Goal: Task Accomplishment & Management: Manage account settings

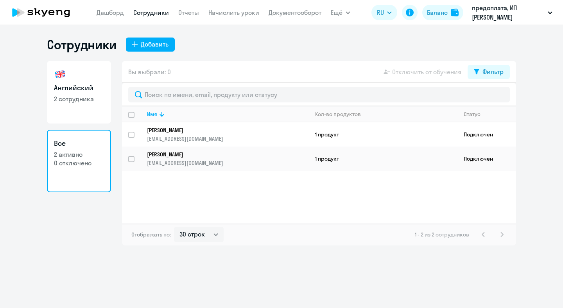
select select "30"
click at [105, 10] on link "Дашборд" at bounding box center [110, 13] width 27 height 8
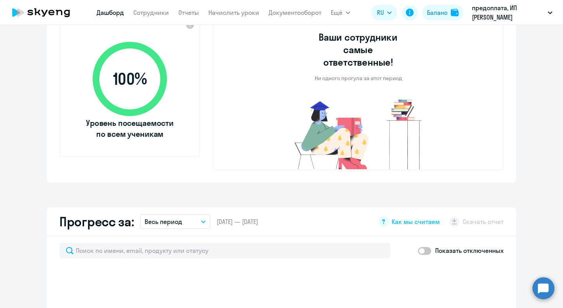
select select "30"
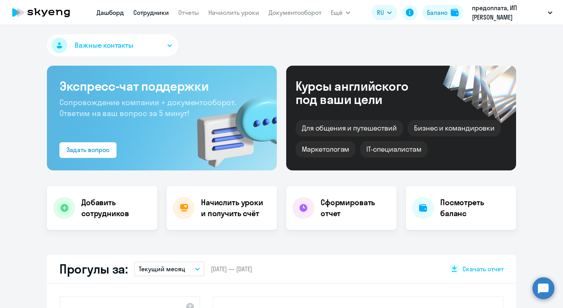
click at [161, 10] on link "Сотрудники" at bounding box center [151, 13] width 36 height 8
select select "30"
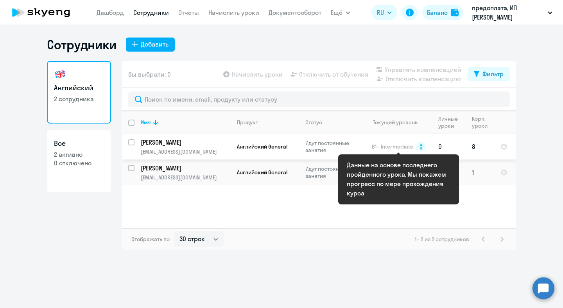
click at [420, 149] on circle at bounding box center [420, 146] width 9 height 9
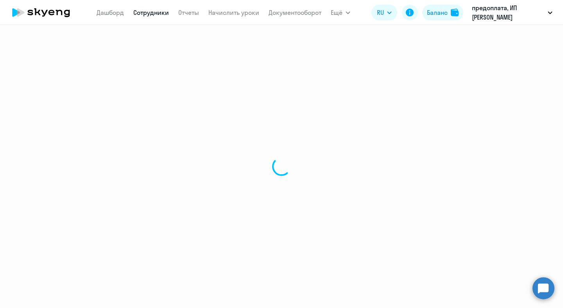
select select "english"
select select "30"
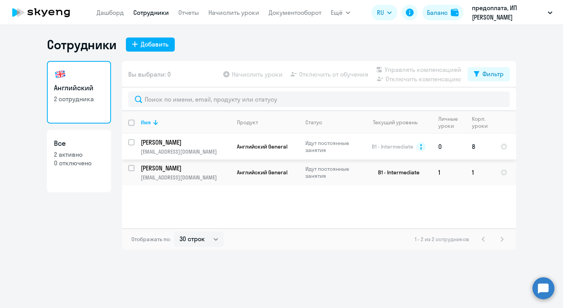
click at [473, 148] on td "8" at bounding box center [480, 147] width 29 height 26
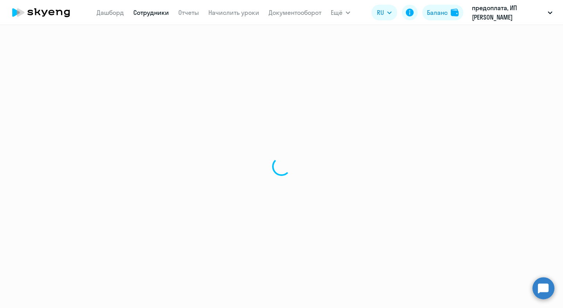
select select "english"
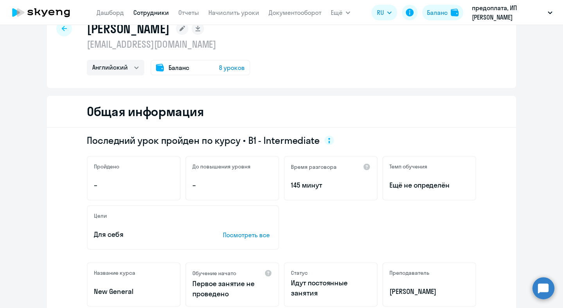
scroll to position [25, 0]
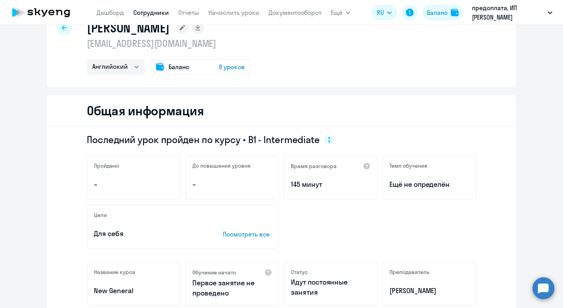
click at [237, 69] on span "8 уроков" at bounding box center [232, 66] width 26 height 9
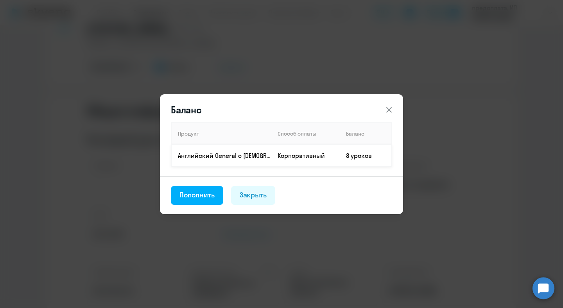
click at [345, 160] on td "8 уроков" at bounding box center [366, 156] width 52 height 22
click at [267, 197] on div "Закрыть" at bounding box center [253, 195] width 27 height 10
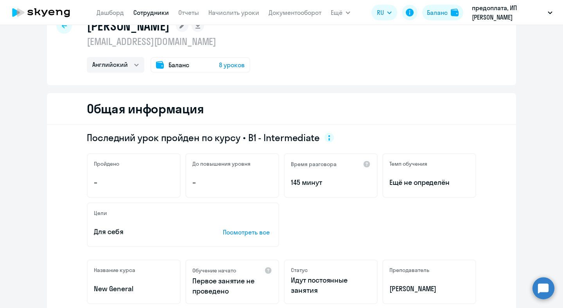
scroll to position [0, 0]
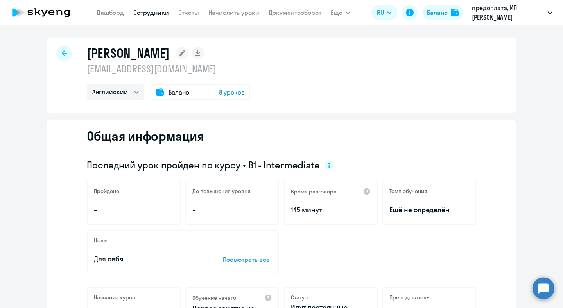
click at [251, 16] on app-menu-item-link "Начислить уроки" at bounding box center [233, 13] width 51 height 10
click at [249, 12] on link "Начислить уроки" at bounding box center [233, 13] width 51 height 8
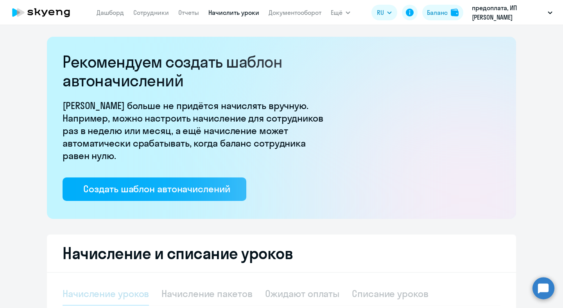
select select "10"
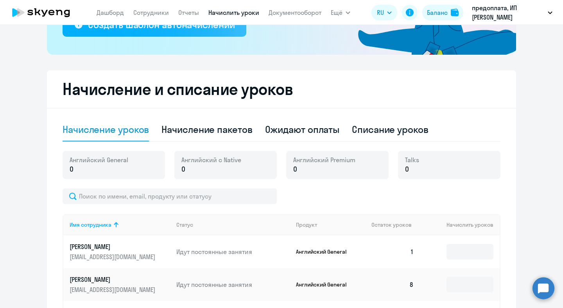
scroll to position [253, 0]
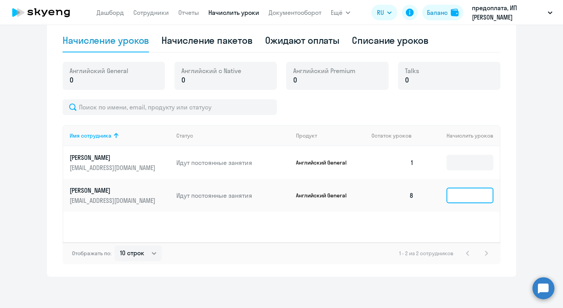
click at [466, 194] on input at bounding box center [469, 196] width 47 height 16
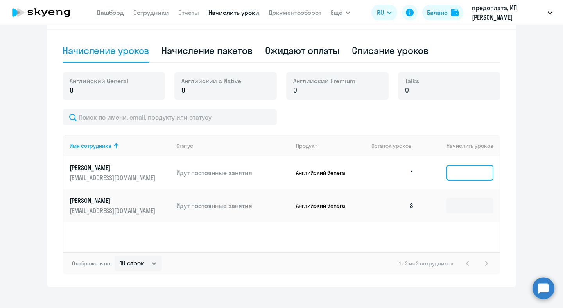
click at [465, 177] on input at bounding box center [469, 173] width 47 height 16
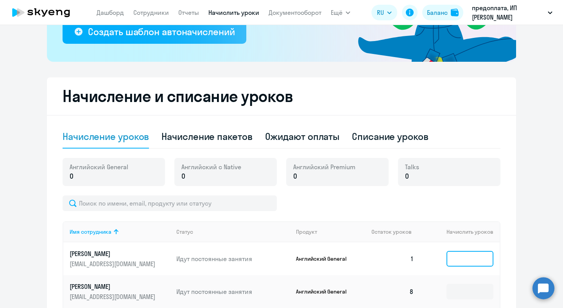
scroll to position [173, 0]
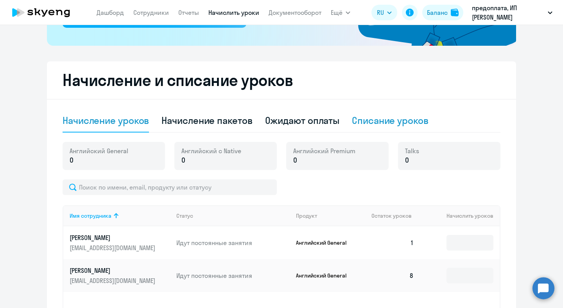
click at [365, 124] on div "Списание уроков" at bounding box center [390, 120] width 77 height 13
select select "10"
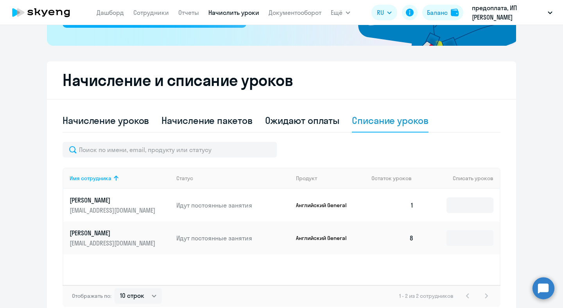
scroll to position [206, 0]
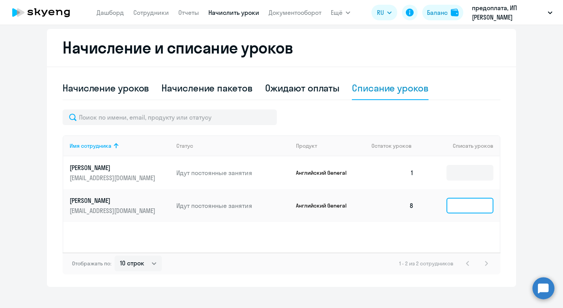
click at [459, 209] on input at bounding box center [469, 206] width 47 height 16
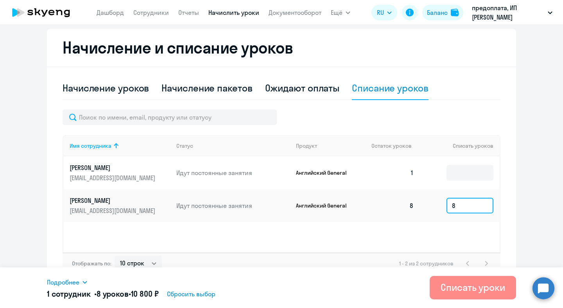
type input "8"
click at [491, 289] on div "Списать уроки" at bounding box center [473, 287] width 65 height 13
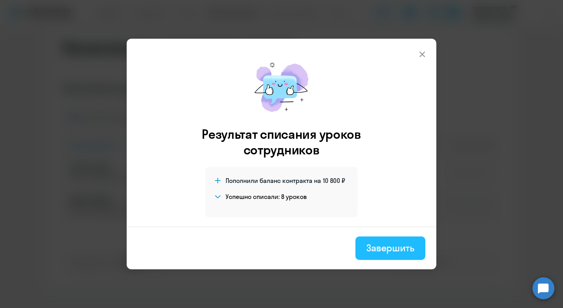
click at [398, 244] on div "Завершить" at bounding box center [390, 248] width 48 height 13
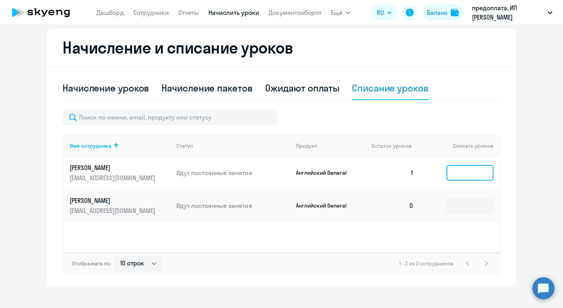
click at [480, 172] on input at bounding box center [469, 173] width 47 height 16
click at [113, 85] on div "Начисление уроков" at bounding box center [106, 88] width 86 height 13
select select "10"
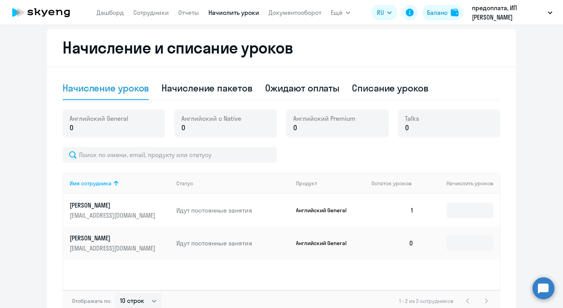
click at [470, 219] on td at bounding box center [460, 210] width 80 height 33
click at [470, 217] on input at bounding box center [469, 211] width 47 height 16
type input "8"
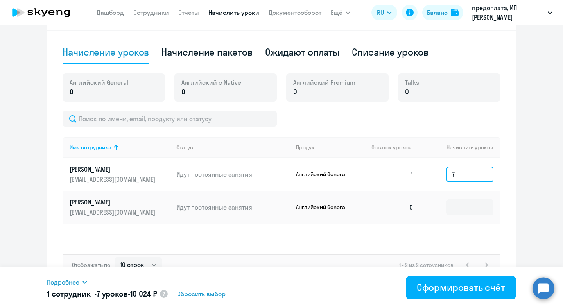
scroll to position [253, 0]
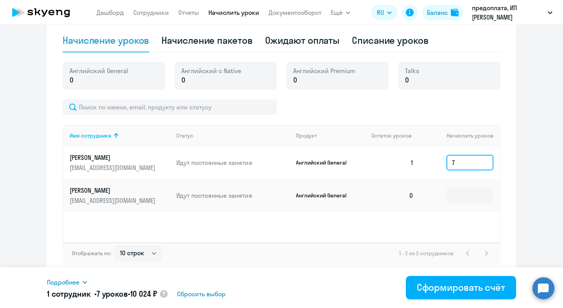
type input "7"
click at [330, 220] on div "Имя сотрудника Статус Продукт Остаток уроков Начислить уроков [PERSON_NAME] [EM…" at bounding box center [282, 183] width 438 height 117
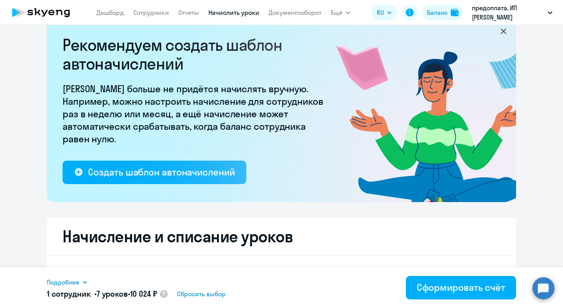
scroll to position [0, 0]
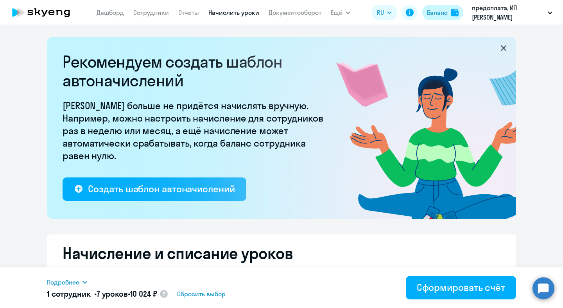
click at [439, 13] on div "Баланс" at bounding box center [437, 12] width 21 height 9
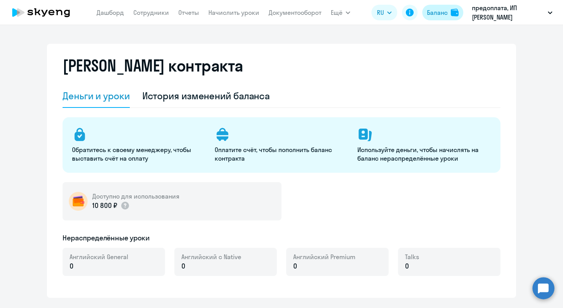
select select "english_adult_not_native_speaker"
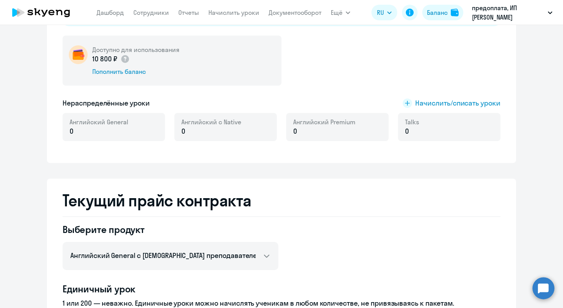
scroll to position [100, 0]
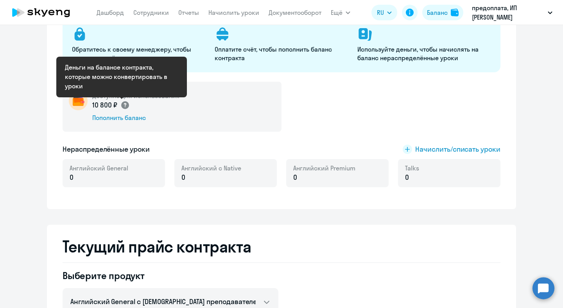
click at [124, 104] on icon at bounding box center [125, 105] width 2 height 4
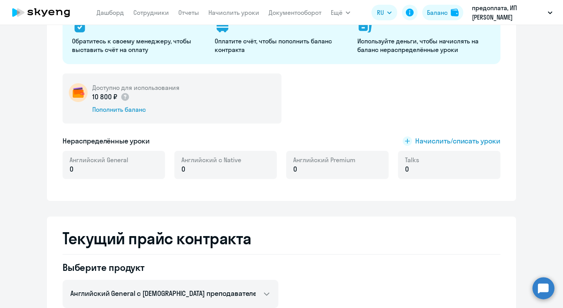
scroll to position [0, 0]
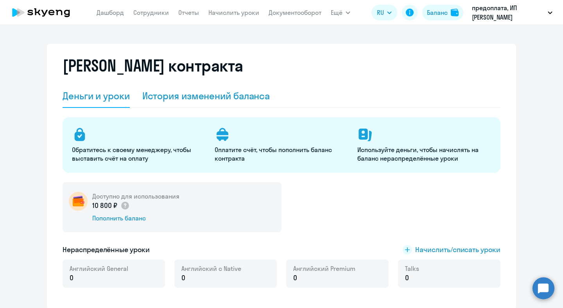
click at [178, 101] on div "История изменений баланса" at bounding box center [206, 96] width 128 height 13
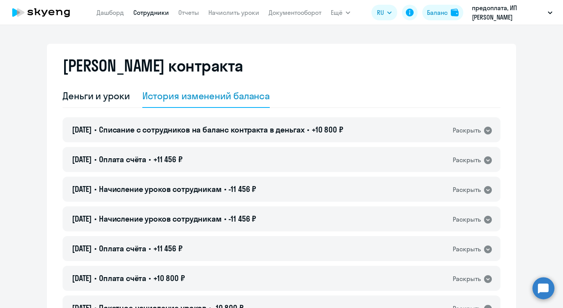
click at [142, 15] on link "Сотрудники" at bounding box center [151, 13] width 36 height 8
select select "30"
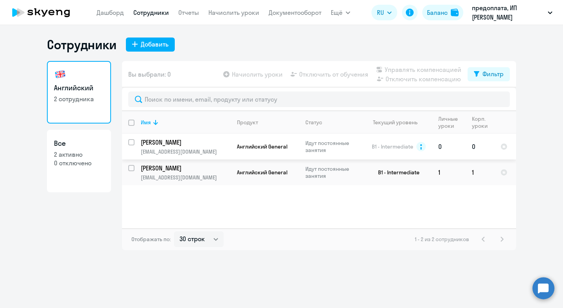
click at [477, 143] on td "0" at bounding box center [480, 147] width 29 height 26
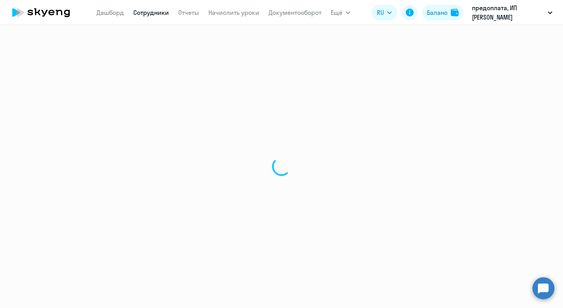
select select "english"
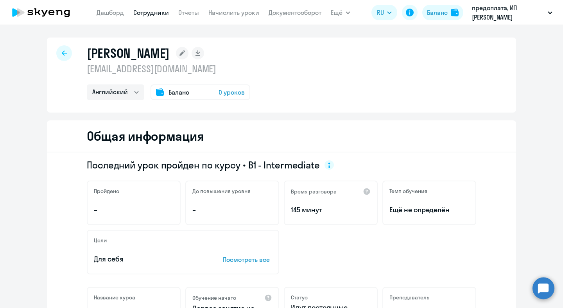
select select "30"
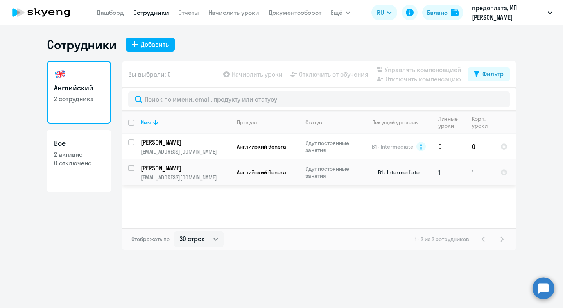
click at [446, 175] on td "1" at bounding box center [449, 173] width 34 height 26
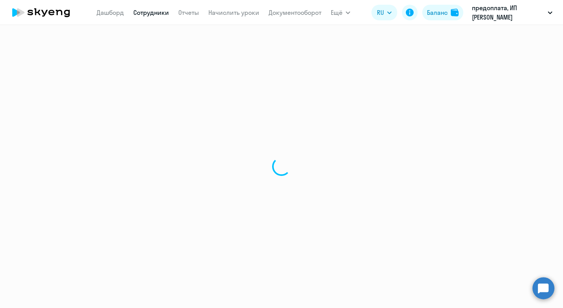
select select "english"
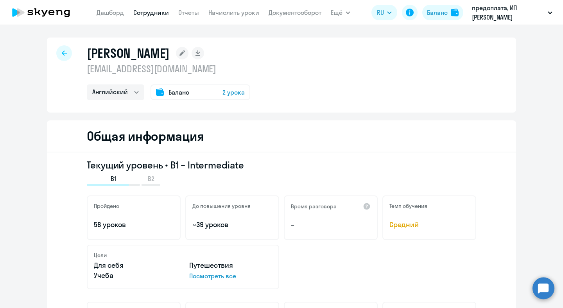
click at [233, 95] on span "2 урока" at bounding box center [233, 92] width 22 height 9
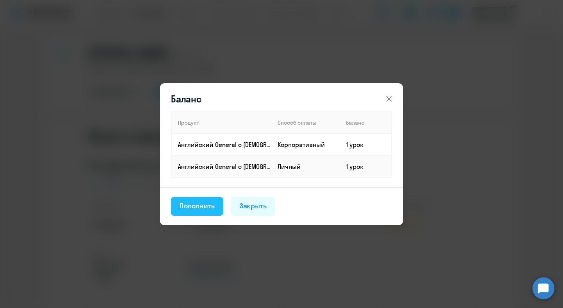
click at [213, 201] on div "Пополнить" at bounding box center [196, 206] width 35 height 10
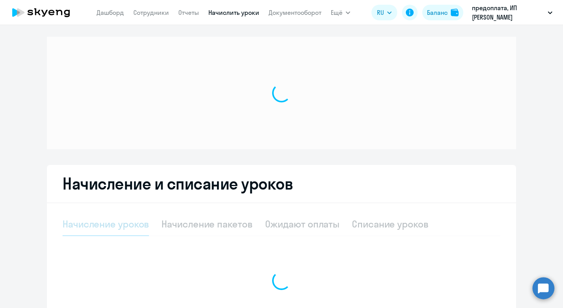
select select "10"
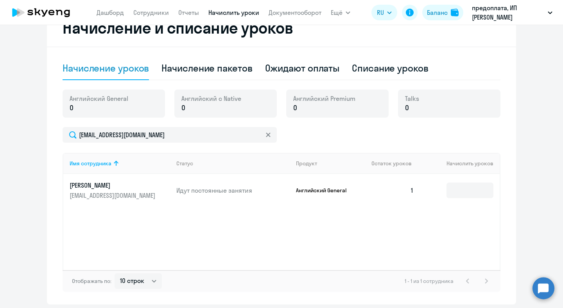
scroll to position [231, 0]
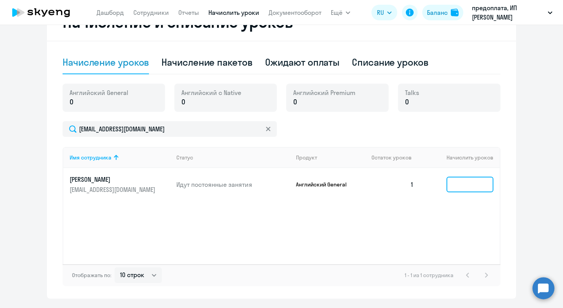
click at [458, 188] on input at bounding box center [469, 185] width 47 height 16
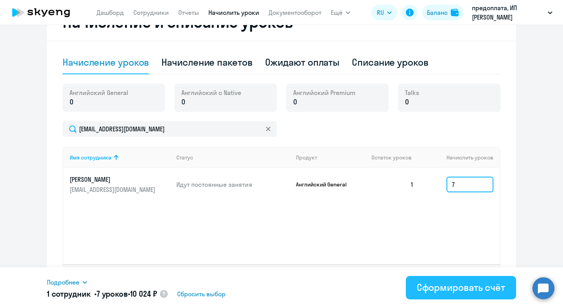
type input "7"
click at [488, 293] on div "Сформировать счёт" at bounding box center [461, 287] width 88 height 13
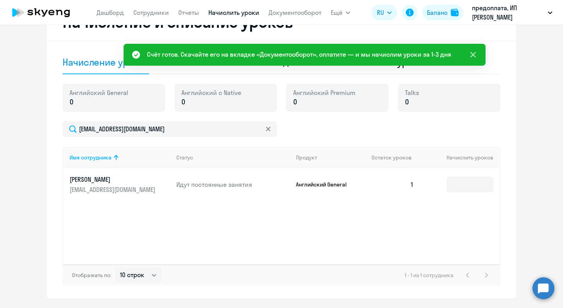
click at [475, 54] on icon at bounding box center [472, 54] width 9 height 9
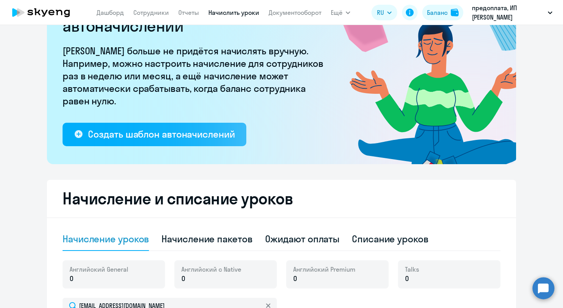
scroll to position [0, 0]
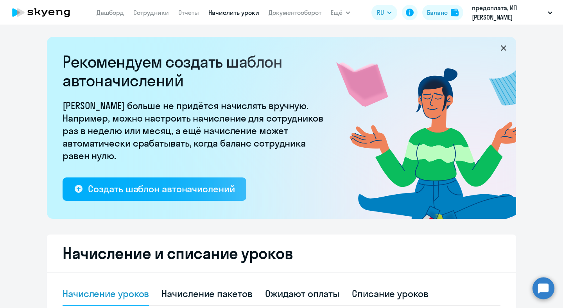
click at [306, 17] on app-menu-item-link "Документооборот" at bounding box center [295, 13] width 53 height 10
click at [308, 13] on link "Документооборот" at bounding box center [295, 13] width 53 height 8
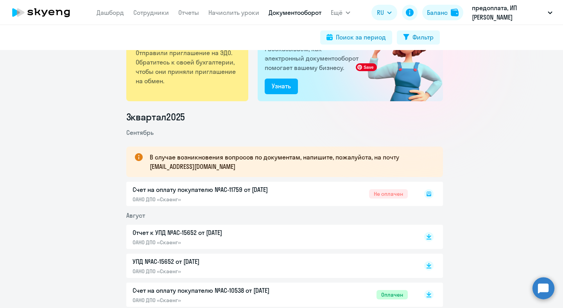
scroll to position [48, 0]
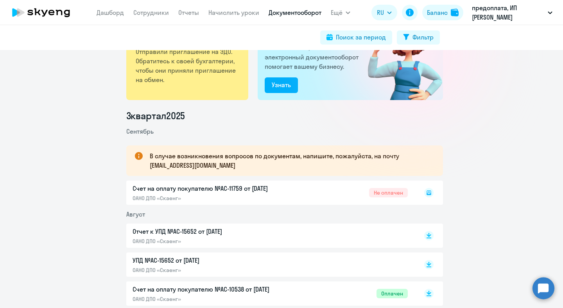
click at [265, 191] on div "Счет на оплату покупателю №AC-11759 от [DATE] ОАНО ДПО «Скаенг» Не оплачен" at bounding box center [284, 193] width 317 height 24
click at [376, 192] on div "Счет на оплату покупателю №AC-11759 от [DATE] ОАНО ДПО «Скаенг» Не оплачен" at bounding box center [284, 193] width 317 height 24
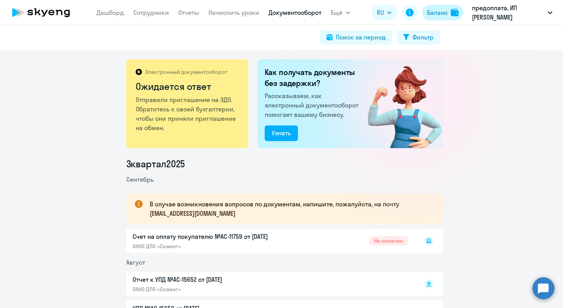
click at [451, 10] on img at bounding box center [455, 13] width 8 height 8
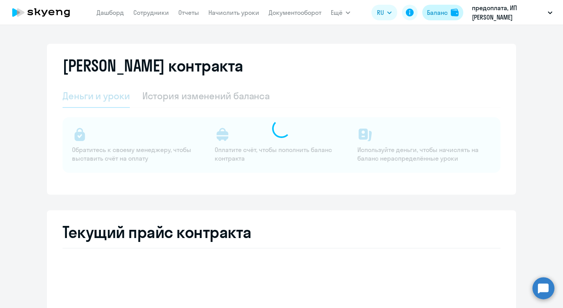
select select "english_adult_not_native_speaker"
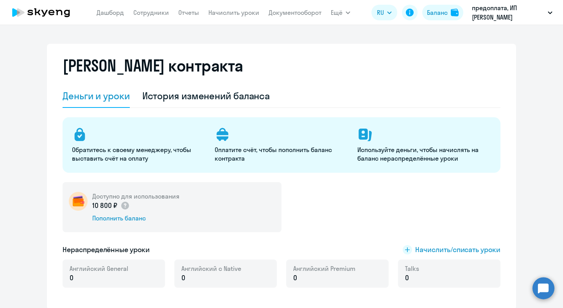
click at [102, 205] on p "10 800 ₽" at bounding box center [111, 206] width 38 height 10
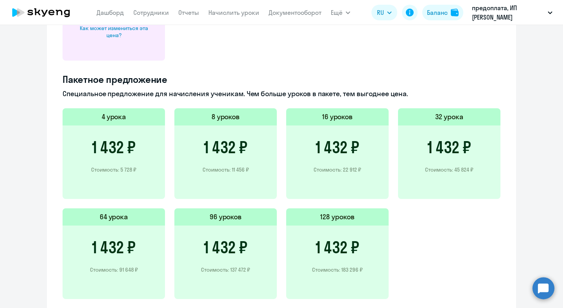
scroll to position [534, 0]
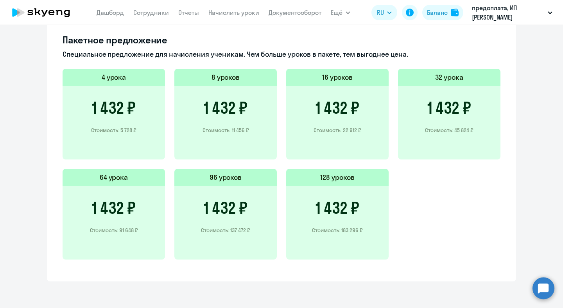
click at [246, 128] on p "Стоимость: 11 456 ₽" at bounding box center [226, 130] width 47 height 7
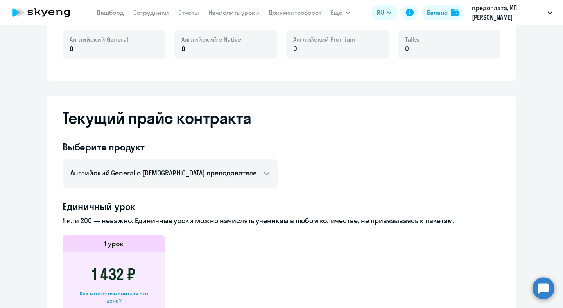
scroll to position [195, 0]
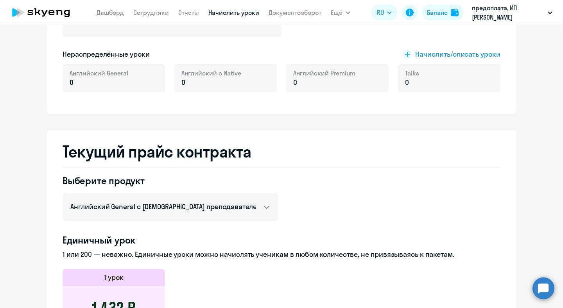
click at [244, 13] on link "Начислить уроки" at bounding box center [233, 13] width 51 height 8
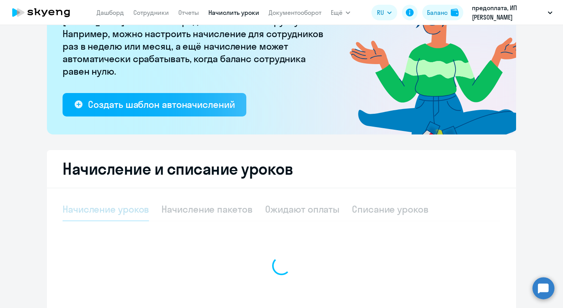
select select "10"
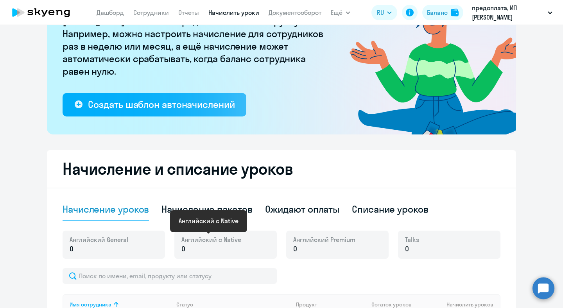
scroll to position [121, 0]
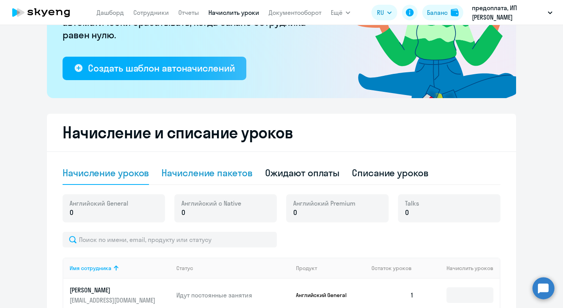
click at [226, 172] on div "Начисление пакетов" at bounding box center [206, 173] width 91 height 13
select select "10"
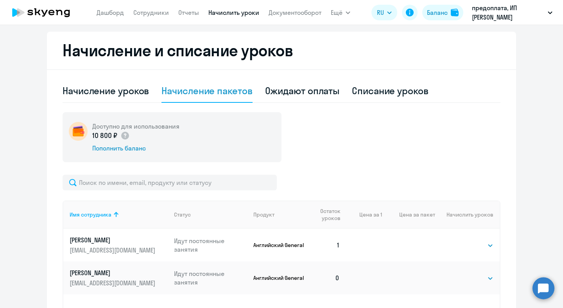
scroll to position [206, 0]
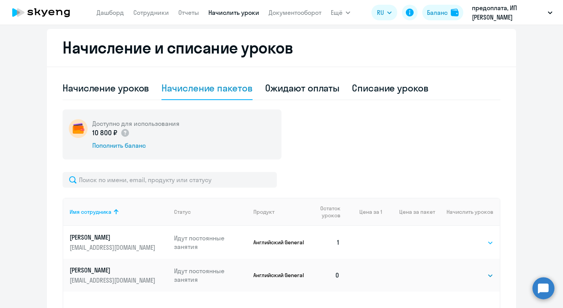
click at [472, 241] on select "Выбрать 4 8 16 32 64 96 128" at bounding box center [477, 242] width 32 height 9
click at [461, 238] on select "Выбрать 4 8 16 32 64 96 128" at bounding box center [477, 242] width 32 height 9
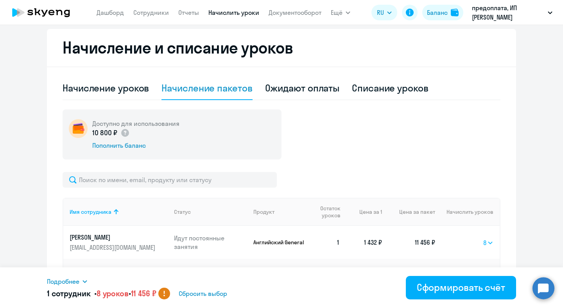
click at [484, 243] on select "Выбрать 4 8 16 32 64 96 128" at bounding box center [488, 242] width 10 height 9
select select "4"
click at [483, 238] on select "Выбрать 4 8 16 32 64 96 128" at bounding box center [488, 242] width 10 height 9
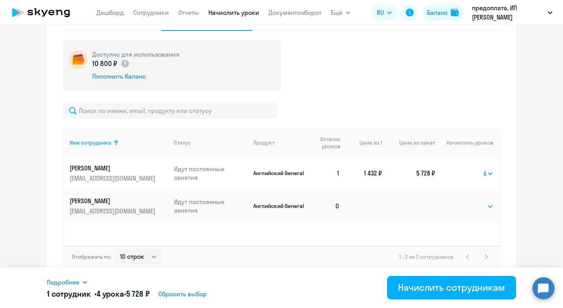
scroll to position [278, 0]
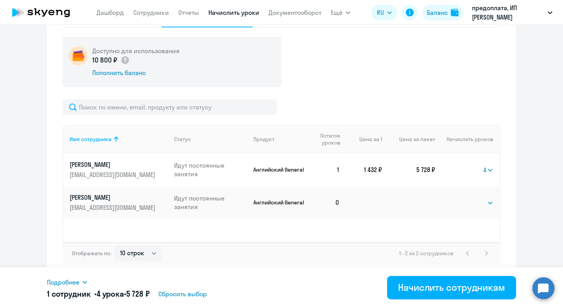
click at [439, 197] on td "Выбрать 4 8 16 32 64 96 128 Выбрать" at bounding box center [467, 202] width 65 height 33
click at [483, 172] on select "Выбрать 4 8 16 32 64 96 128" at bounding box center [488, 169] width 10 height 9
click at [483, 165] on select "Выбрать 4 8 16 32 64 96 128" at bounding box center [488, 169] width 10 height 9
click at [483, 172] on select "Выбрать 4 8 16 32 64 96 128" at bounding box center [488, 169] width 10 height 9
click at [477, 173] on td "Выбрать 4 8 16 32 64 96 128 4" at bounding box center [467, 169] width 65 height 33
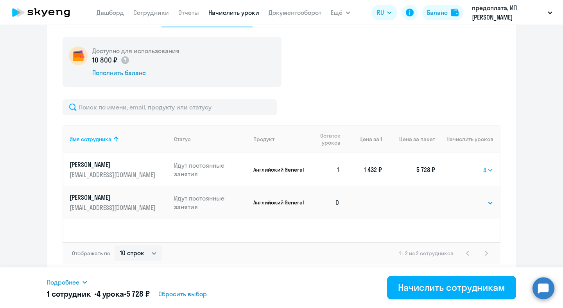
click at [483, 173] on select "Выбрать 4 8 16 32 64 96 128" at bounding box center [488, 169] width 10 height 9
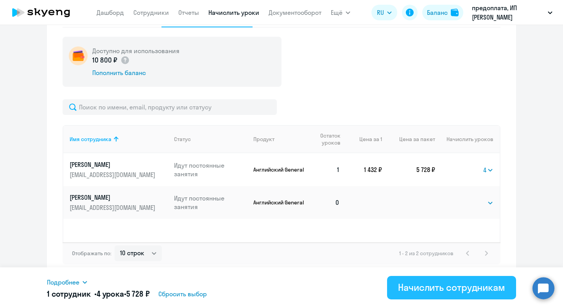
click at [447, 292] on div "Начислить сотрудникам" at bounding box center [451, 287] width 107 height 13
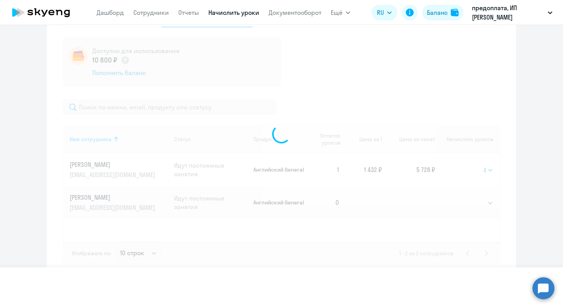
select select
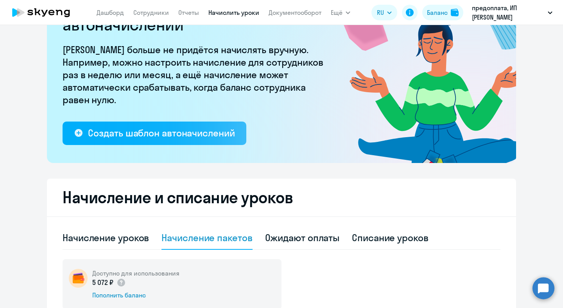
scroll to position [258, 0]
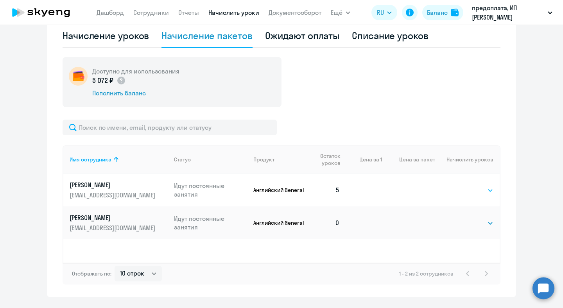
click at [473, 194] on select "Выбрать 4 8 16 32 64 96 128" at bounding box center [477, 190] width 32 height 9
select select "4"
click at [461, 186] on select "Выбрать 4 8 16 32 64 96 128" at bounding box center [477, 190] width 32 height 9
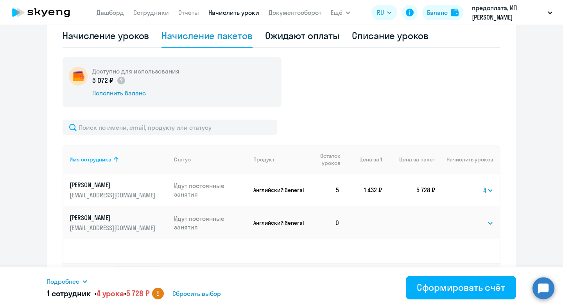
click at [516, 113] on ng-component "Рекомендуем создать шаблон автоначислений Уроки больше не придётся начислять вр…" at bounding box center [281, 38] width 563 height 518
